Goal: Information Seeking & Learning: Learn about a topic

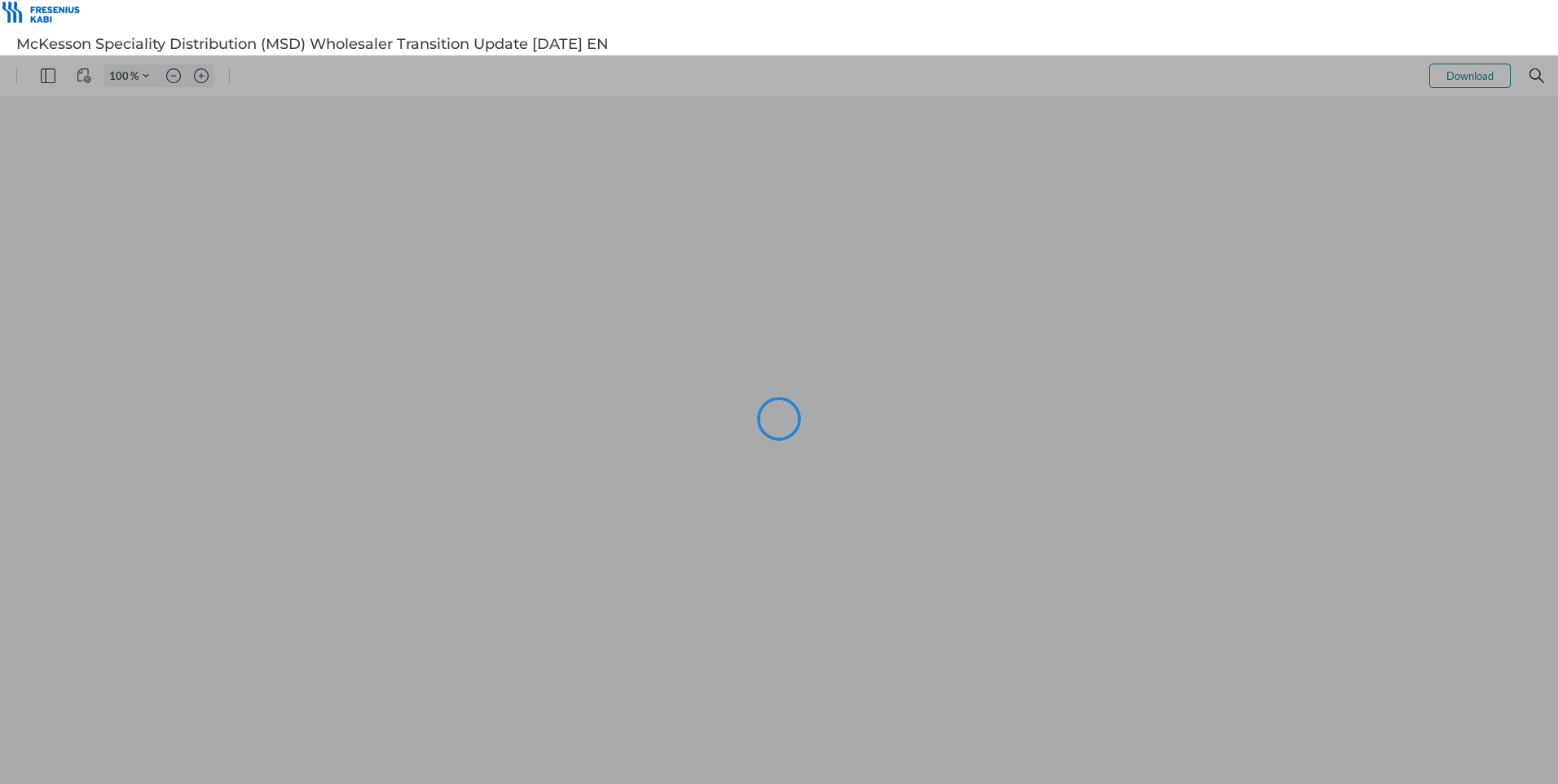
type input "106"
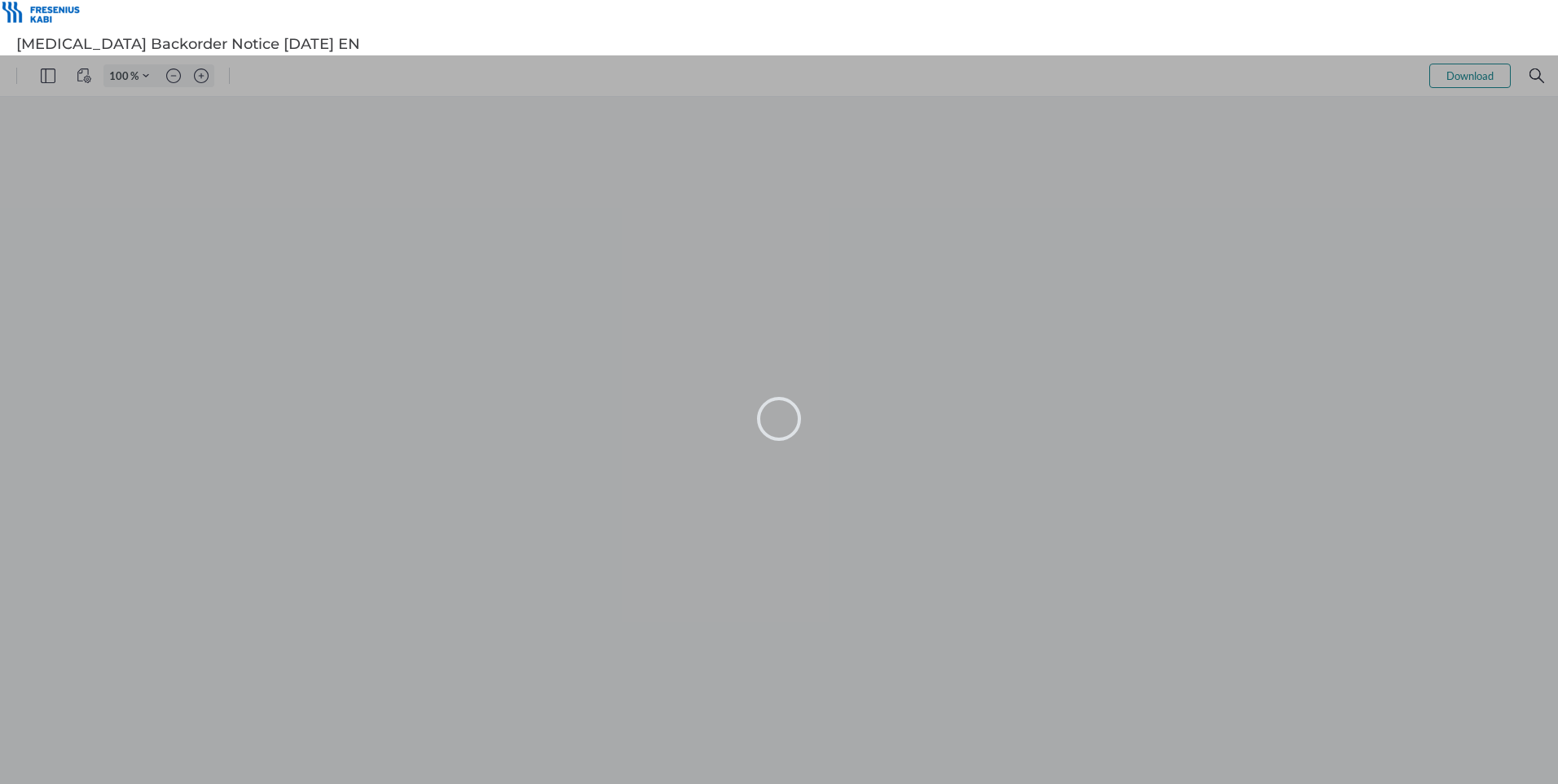
type input "106"
